Goal: Navigation & Orientation: Find specific page/section

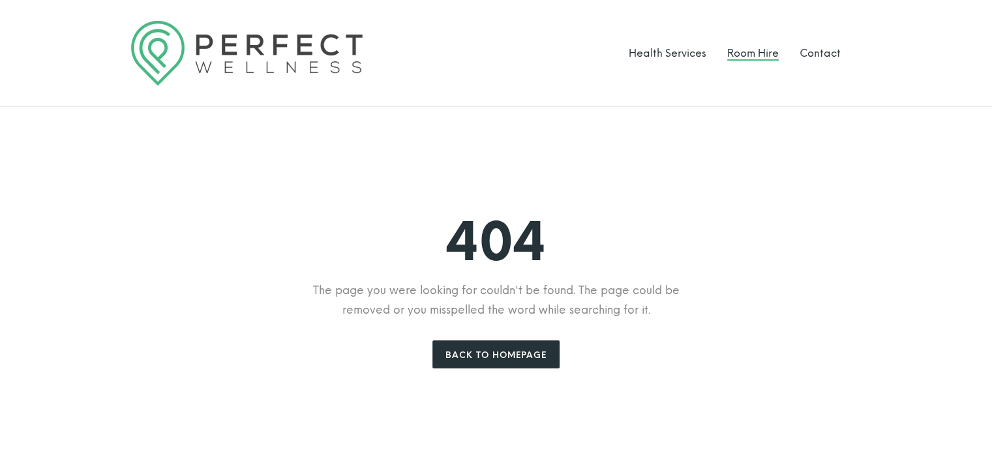
click at [748, 52] on link "Room Hire" at bounding box center [753, 53] width 52 height 12
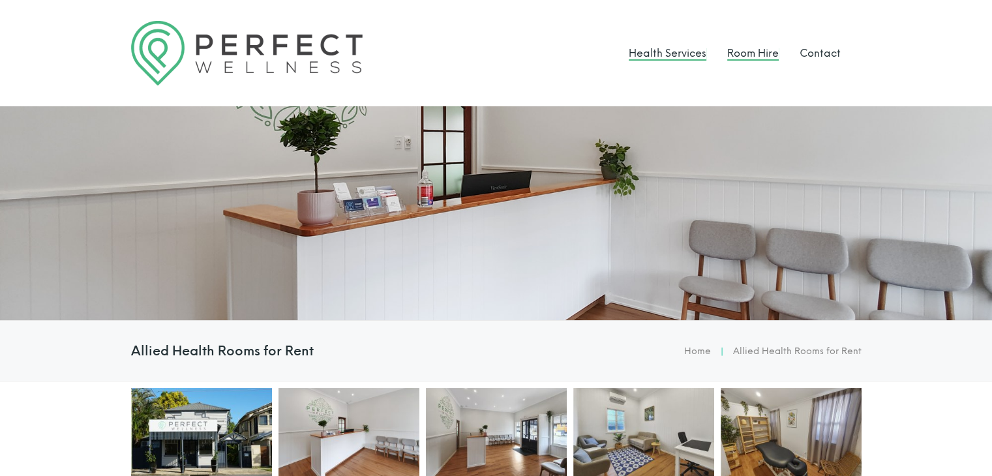
click at [686, 47] on link "Health Services" at bounding box center [668, 53] width 78 height 12
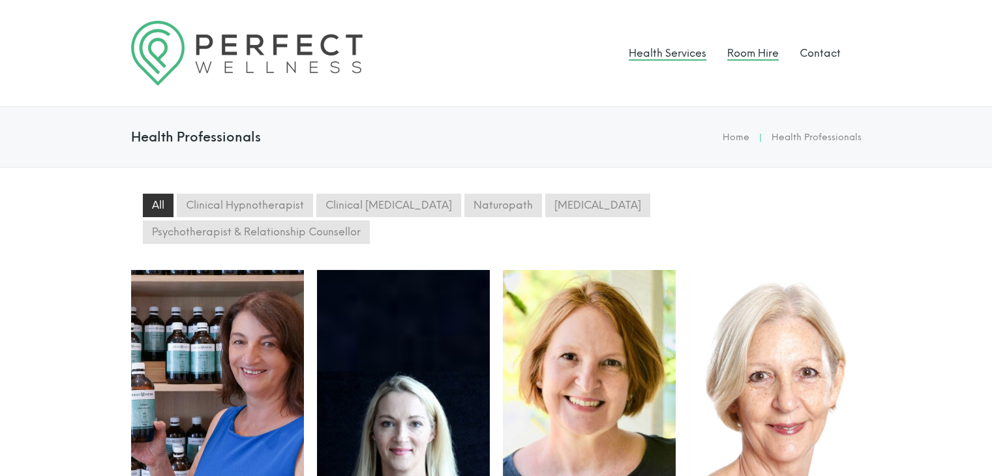
click at [744, 55] on link "Room Hire" at bounding box center [753, 53] width 52 height 12
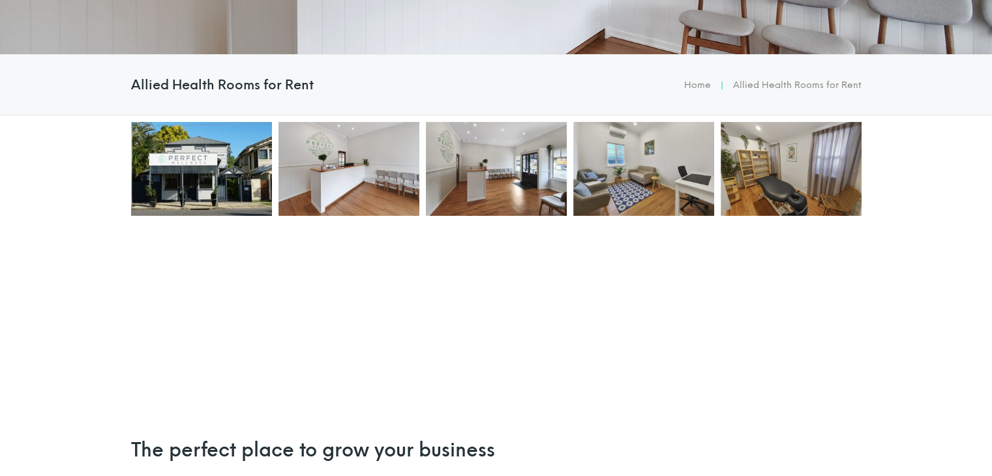
scroll to position [326, 0]
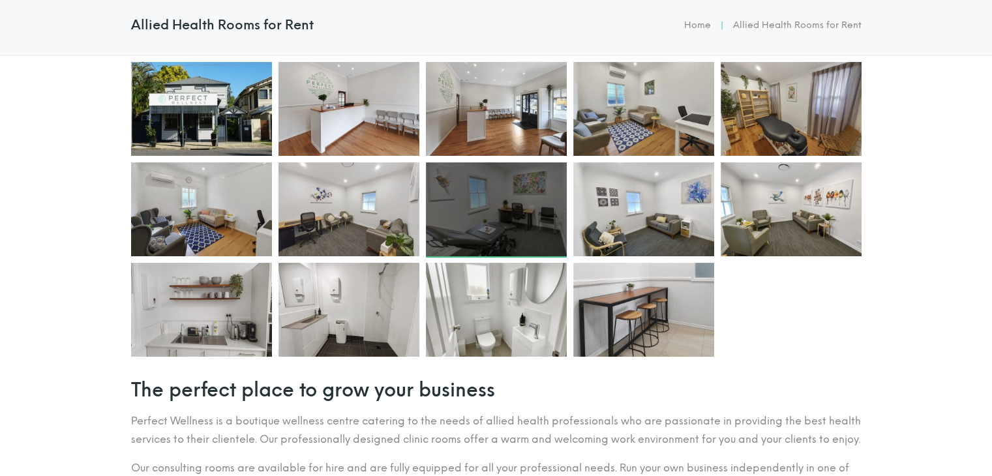
click at [517, 209] on div at bounding box center [496, 209] width 141 height 94
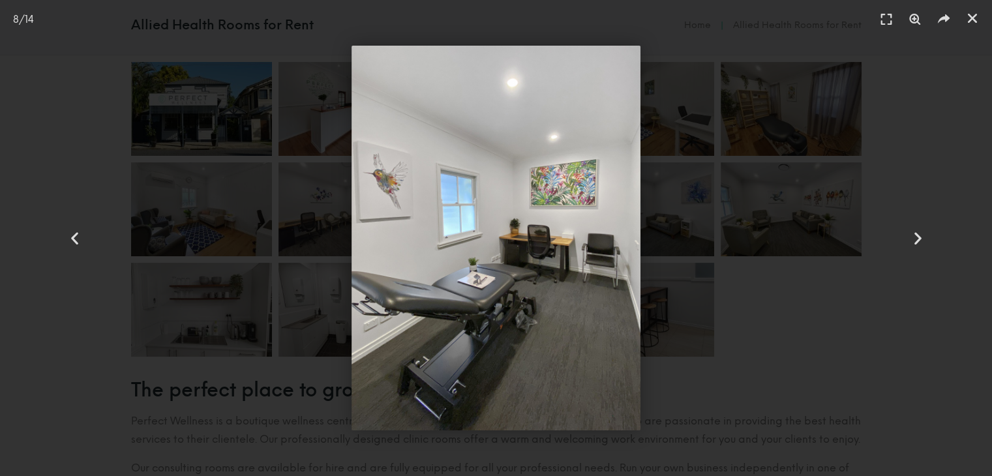
click at [796, 217] on div at bounding box center [496, 238] width 901 height 385
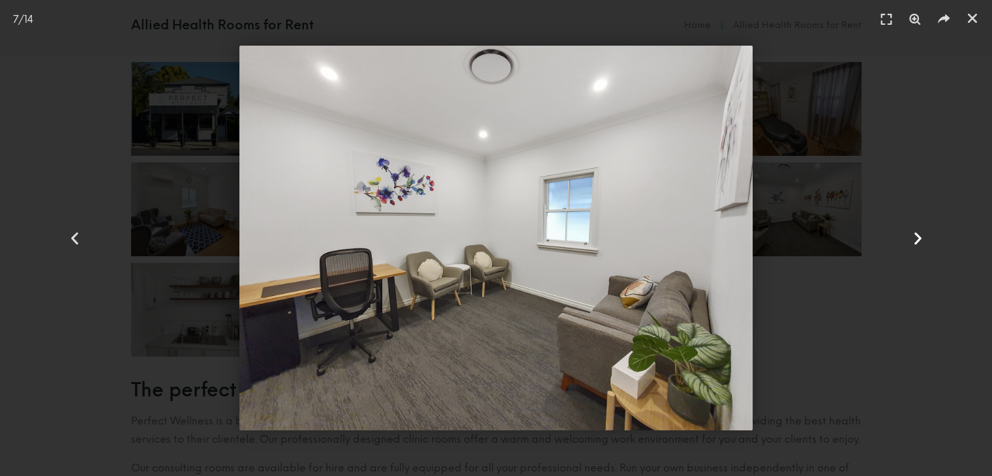
click at [946, 118] on div "Next slide" at bounding box center [917, 238] width 149 height 476
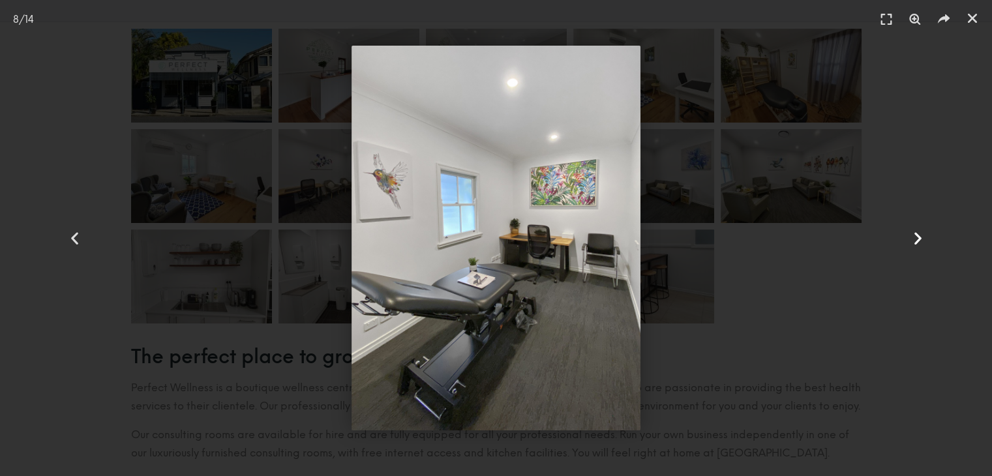
scroll to position [391, 0]
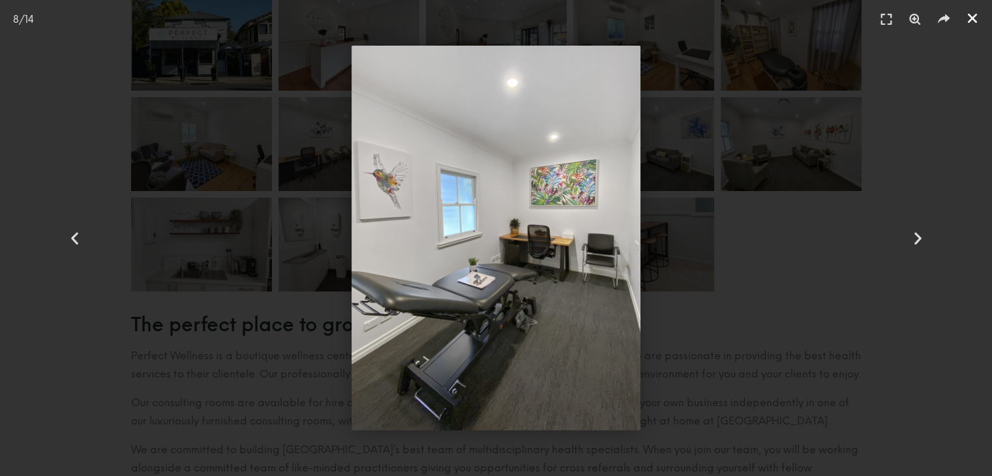
click at [971, 23] on icon "Close (Esc)" at bounding box center [972, 18] width 13 height 13
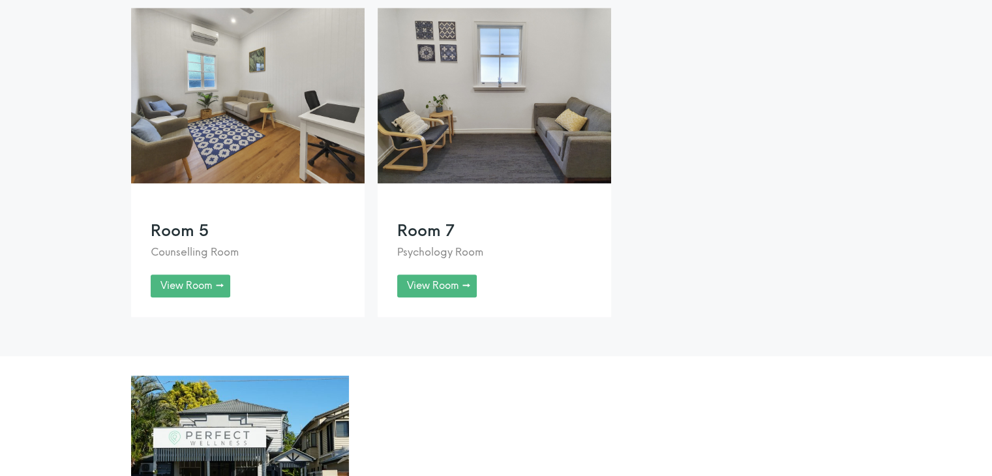
scroll to position [1044, 0]
